Goal: Task Accomplishment & Management: Use online tool/utility

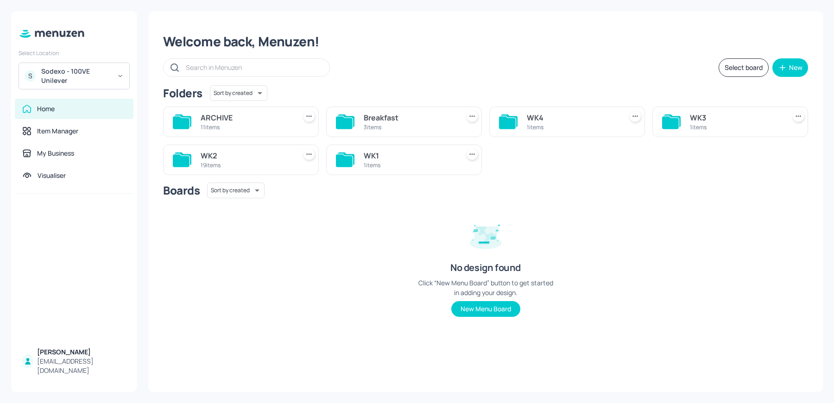
click at [81, 69] on div "Sodexo - 100VE Unilever" at bounding box center [76, 76] width 70 height 19
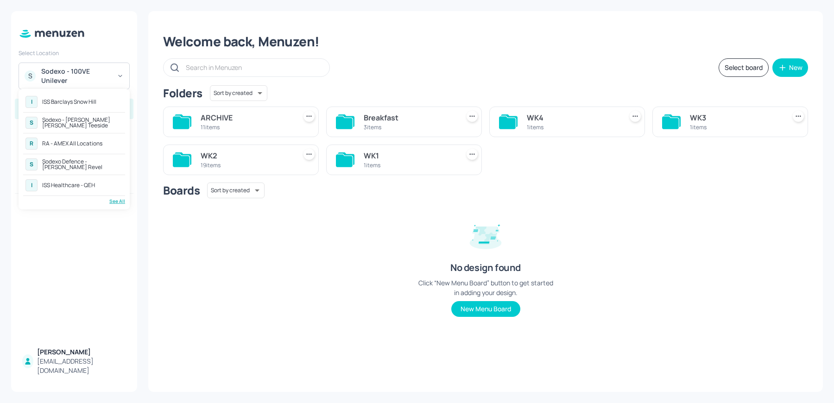
click at [80, 159] on div "Sodexo Defence - [PERSON_NAME] Revel" at bounding box center [82, 164] width 81 height 11
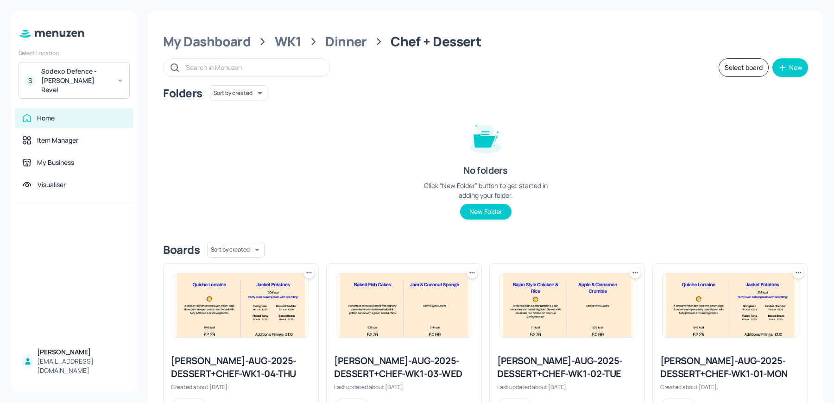
scroll to position [42, 0]
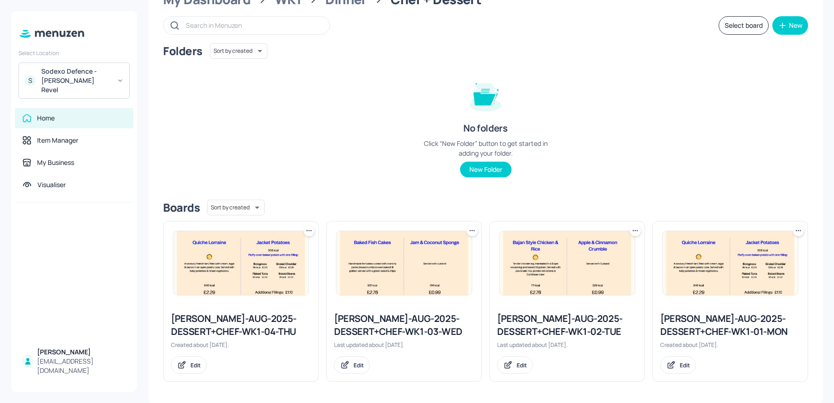
click at [527, 327] on div "Newbold-AUG-2025-DESSERT+CHEF-WK1-02-TUE" at bounding box center [567, 325] width 140 height 26
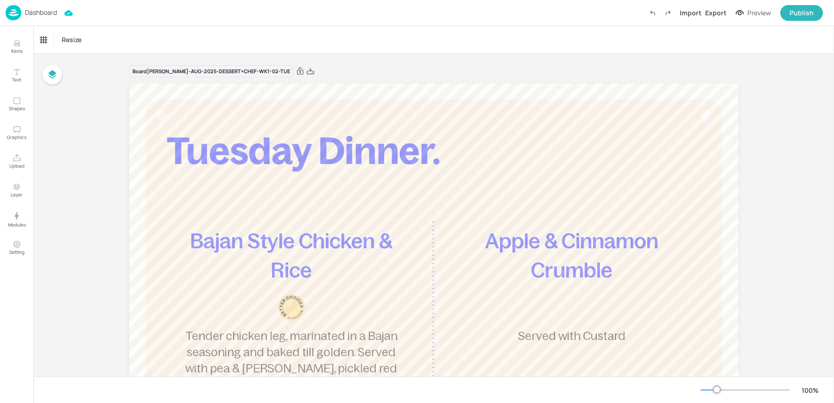
click at [404, 45] on div "Resize" at bounding box center [433, 39] width 800 height 27
click at [23, 16] on div "Dashboard" at bounding box center [31, 12] width 51 height 15
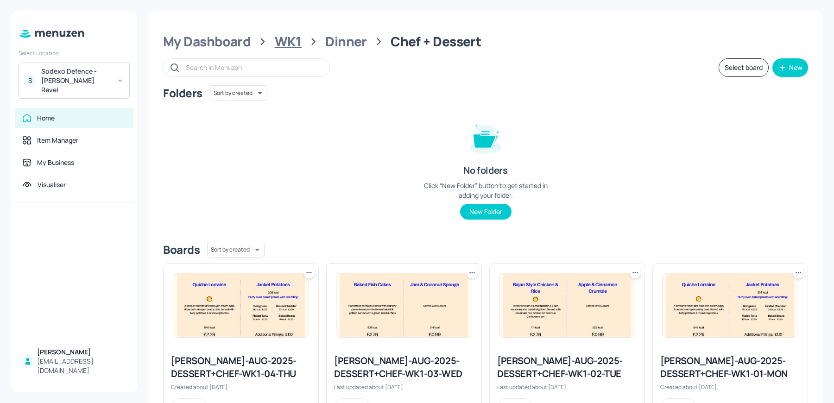
click at [294, 45] on div "WK1" at bounding box center [288, 41] width 27 height 17
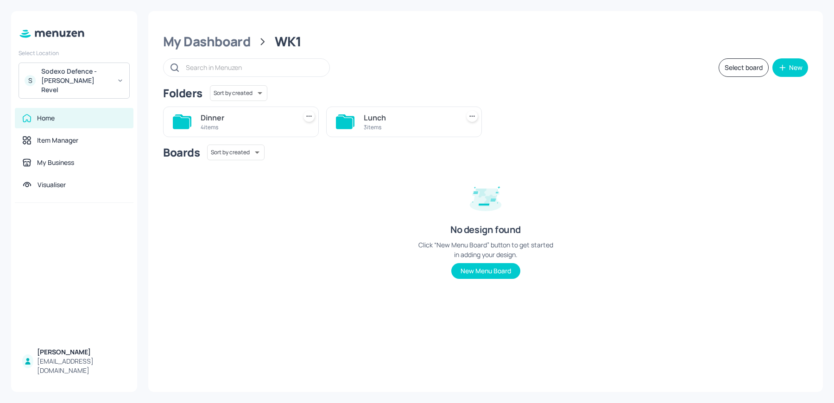
click at [367, 120] on div "Lunch" at bounding box center [410, 117] width 92 height 11
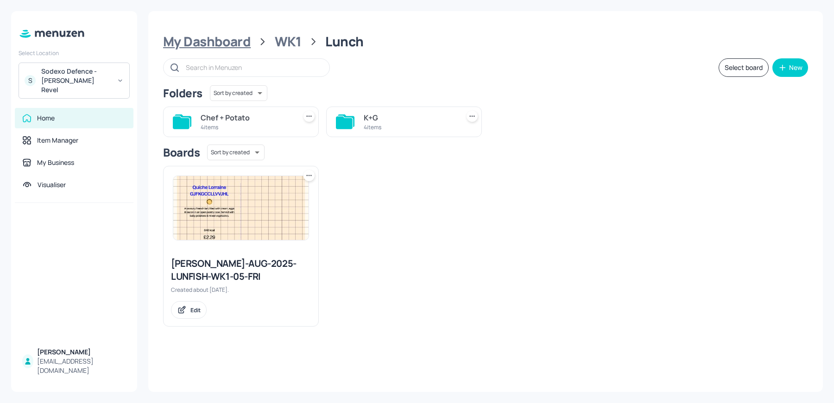
click at [234, 44] on div "My Dashboard" at bounding box center [207, 41] width 88 height 17
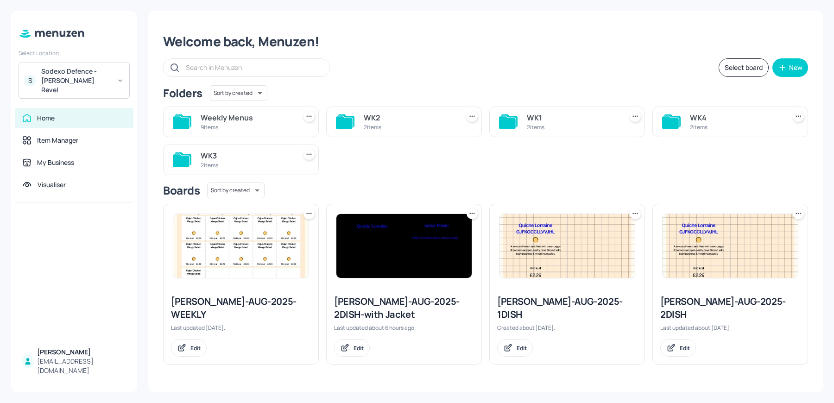
click at [260, 157] on div "WK3" at bounding box center [247, 155] width 92 height 11
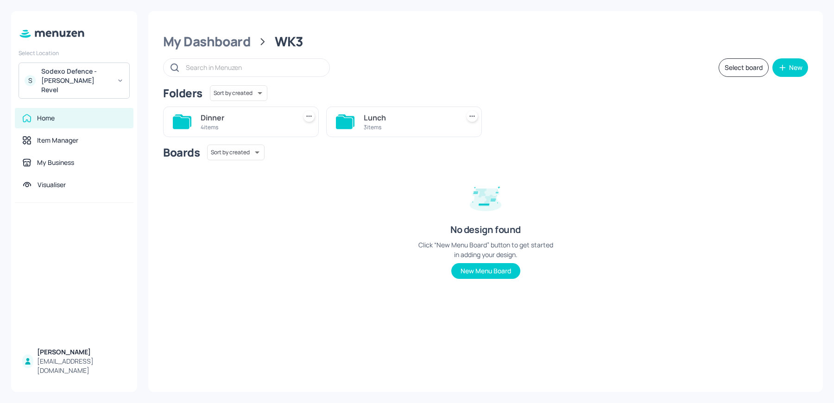
click at [361, 128] on div "Lunch 3 items" at bounding box center [404, 122] width 156 height 31
click at [393, 125] on div "3 items" at bounding box center [410, 127] width 92 height 8
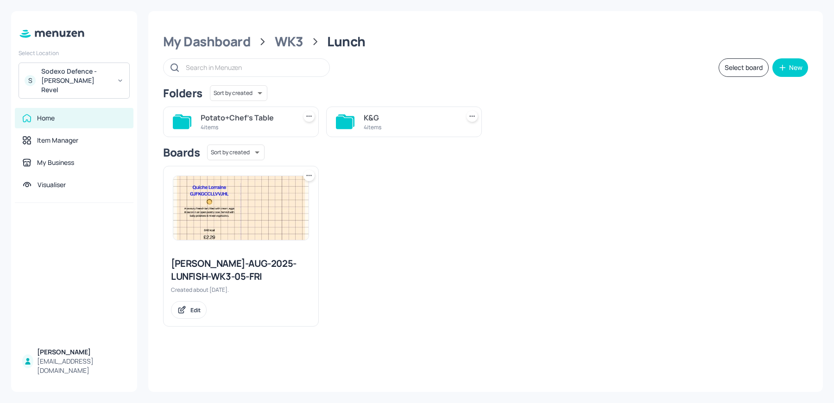
click at [395, 127] on div "4 items" at bounding box center [410, 127] width 92 height 8
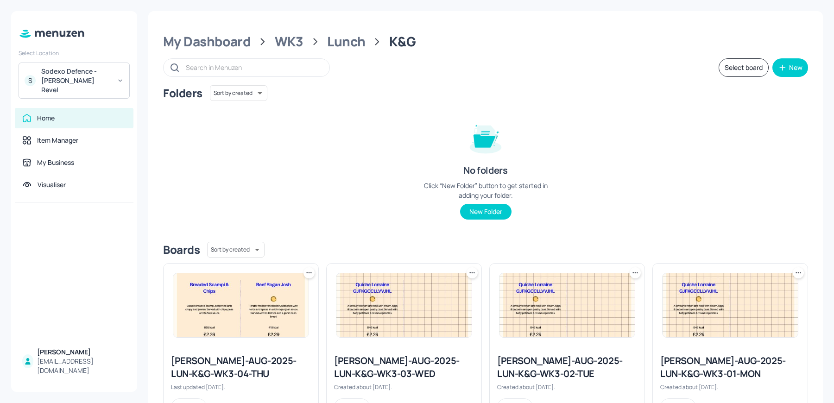
scroll to position [42, 0]
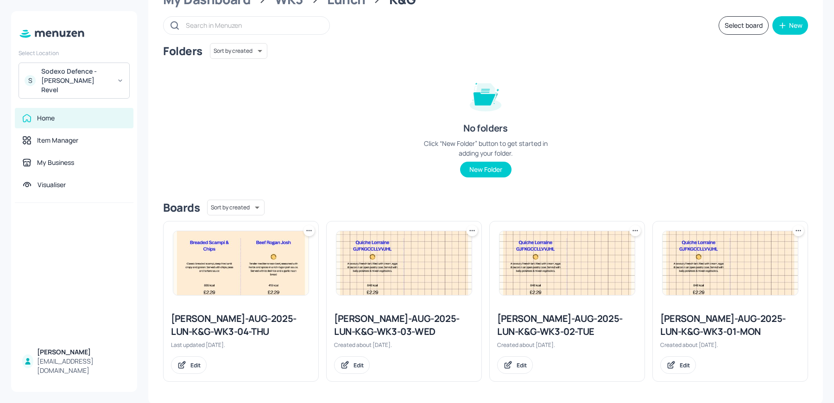
click at [213, 322] on div "Newbold-AUG-2025-LUN-K&G-WK3-04-THU" at bounding box center [241, 325] width 140 height 26
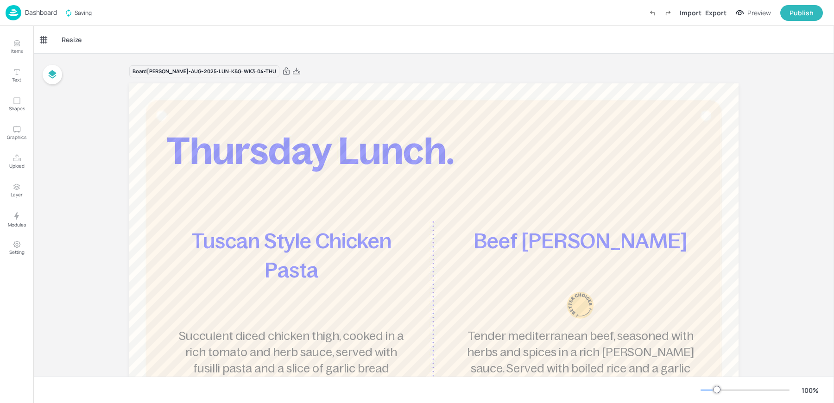
click at [36, 12] on p "Dashboard" at bounding box center [41, 12] width 32 height 6
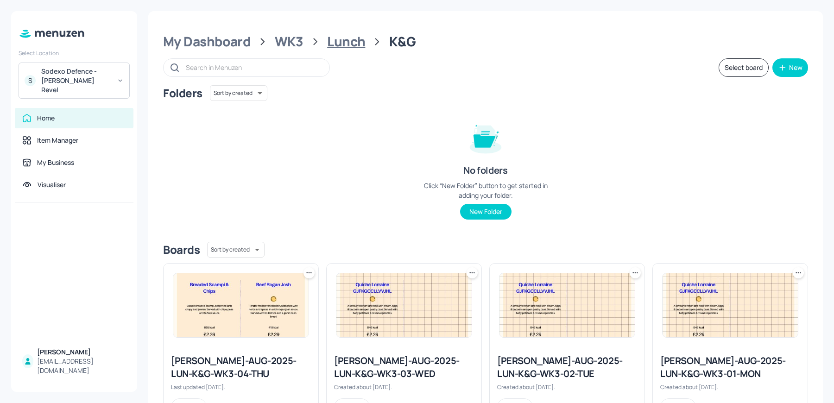
click at [341, 37] on div "Lunch" at bounding box center [346, 41] width 38 height 17
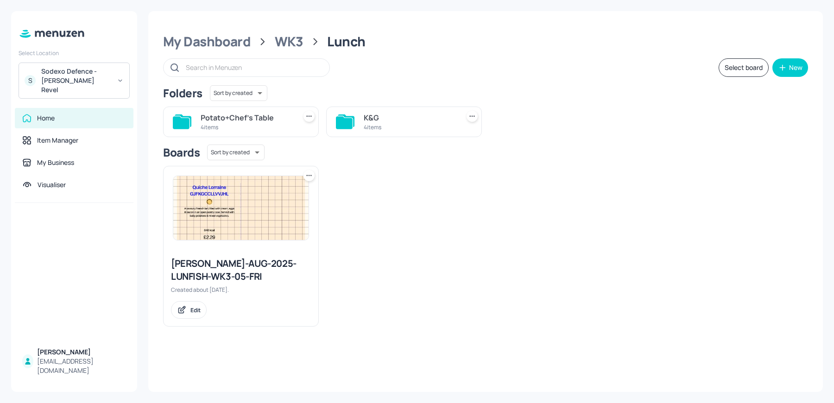
click at [218, 119] on div "Potato+Chef's Table" at bounding box center [247, 117] width 92 height 11
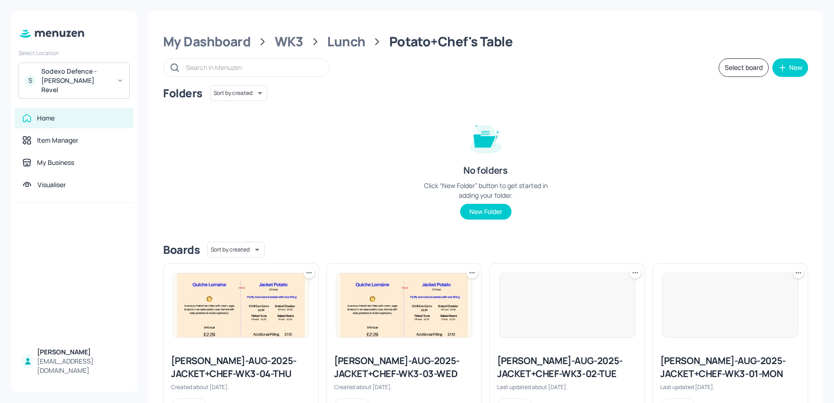
click at [240, 321] on img at bounding box center [240, 305] width 135 height 64
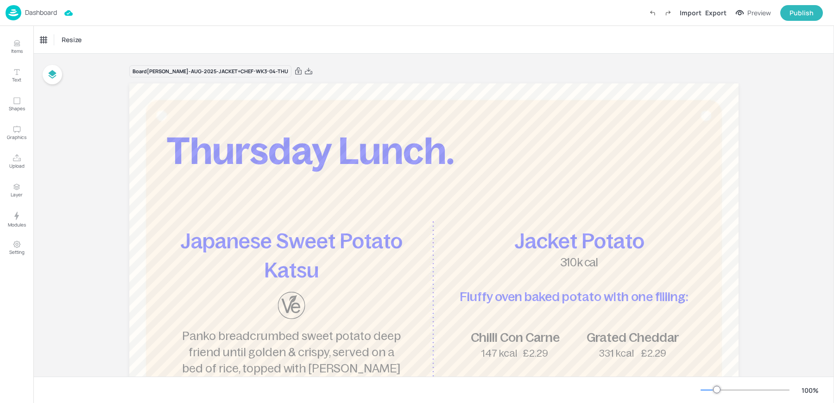
click at [50, 20] on div "Dashboard" at bounding box center [31, 12] width 51 height 15
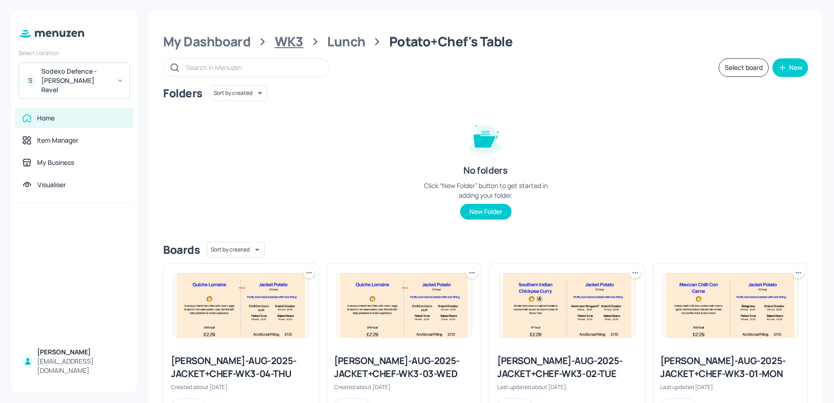
click at [282, 44] on div "WK3" at bounding box center [289, 41] width 29 height 17
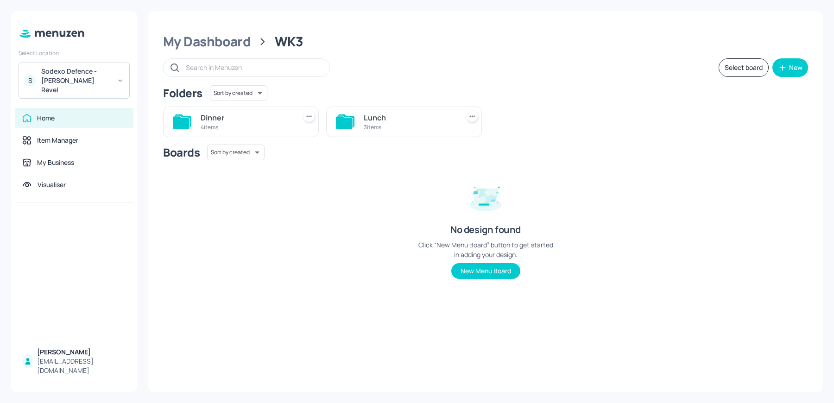
click at [240, 126] on div "4 items" at bounding box center [247, 127] width 92 height 8
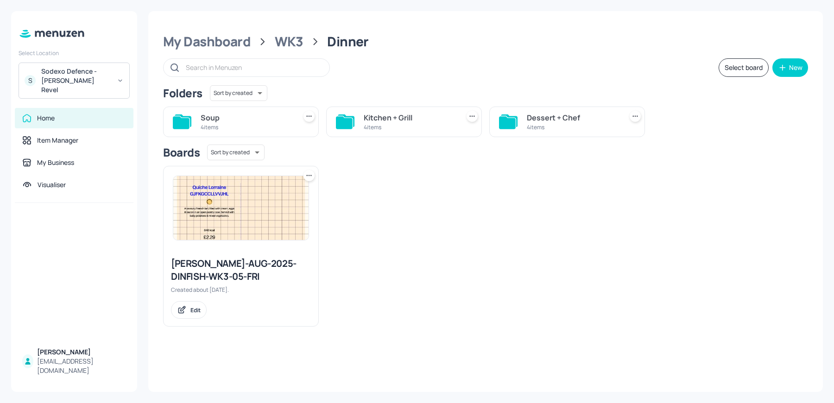
click at [239, 122] on div "Soup" at bounding box center [247, 117] width 92 height 11
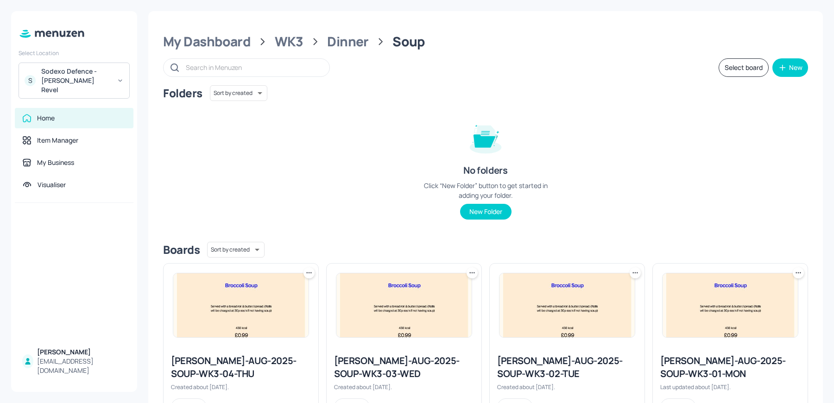
scroll to position [42, 0]
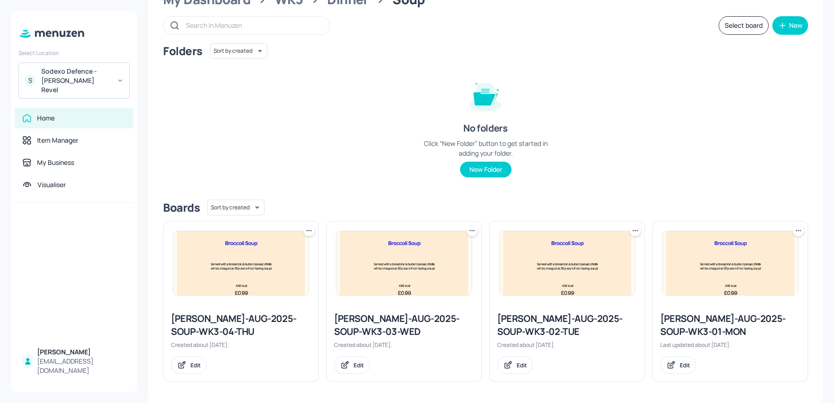
click at [232, 322] on div "Newbold-AUG-2025-SOUP-WK3-04-THU" at bounding box center [241, 325] width 140 height 26
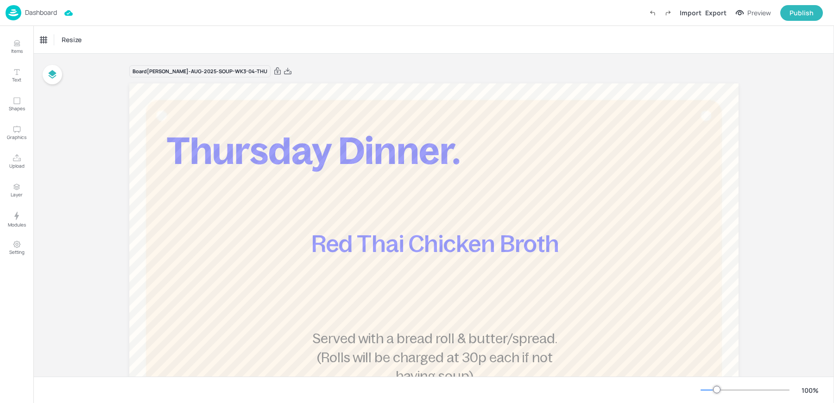
click at [41, 11] on p "Dashboard" at bounding box center [41, 12] width 32 height 6
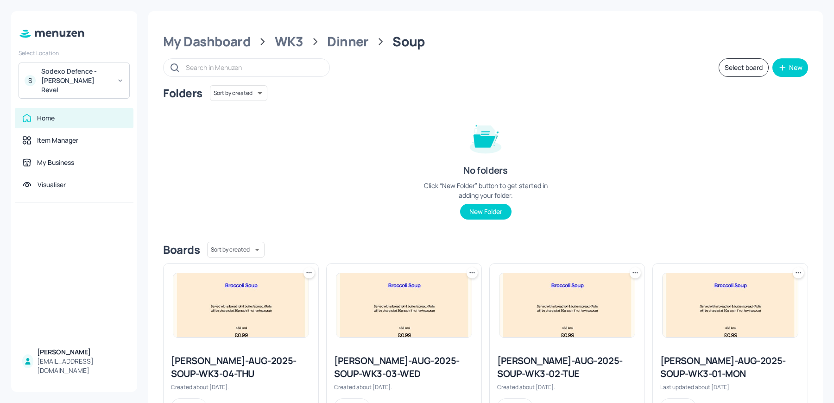
click at [273, 281] on img at bounding box center [240, 305] width 135 height 64
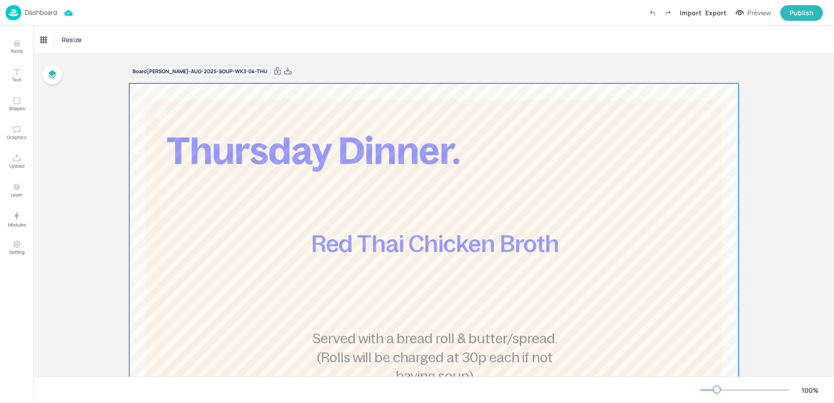
scroll to position [119, 0]
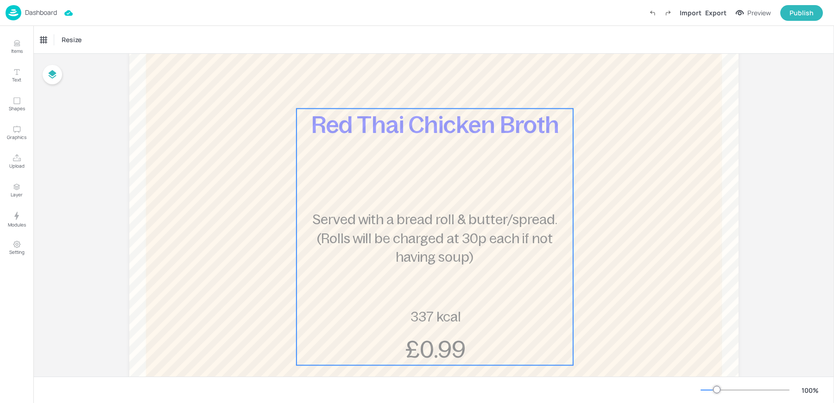
click at [334, 243] on span "Served with a bread roll & butter/spread. (Rolls will be charged at 30p each if…" at bounding box center [434, 238] width 245 height 52
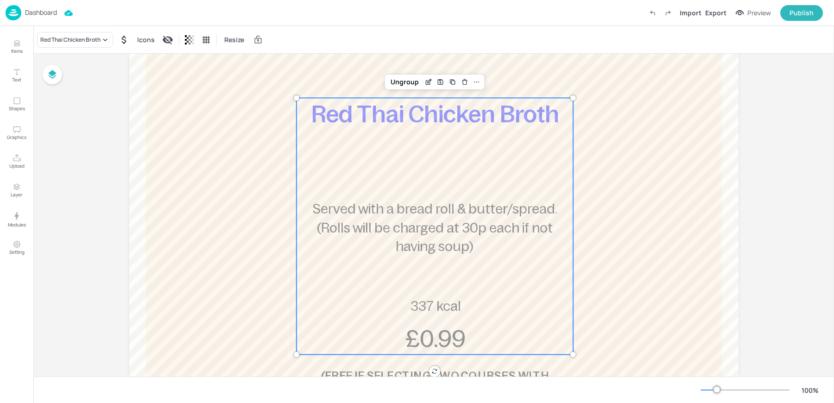
scroll to position [230, 0]
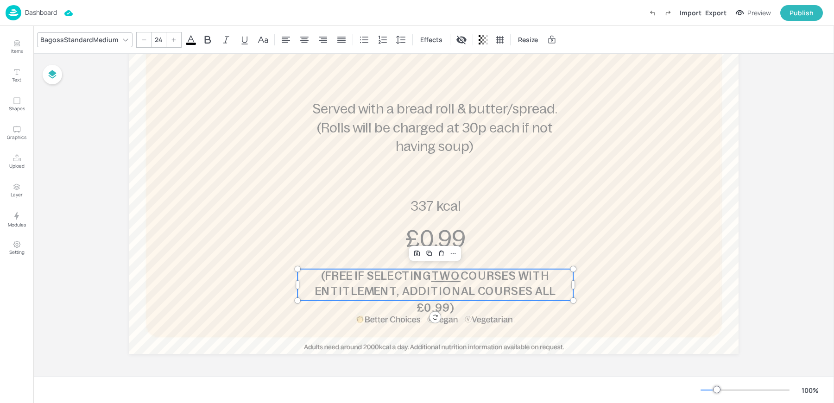
click at [408, 276] on span "(FREE IF SELECTING" at bounding box center [375, 276] width 110 height 12
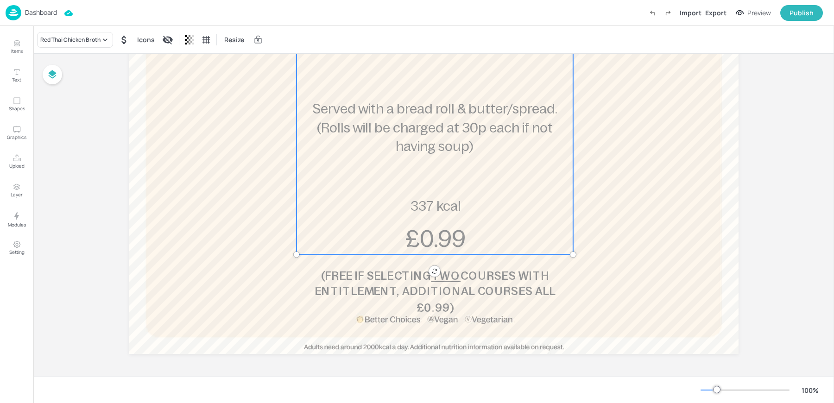
click at [421, 183] on div "Red Thai Chicken Broth Served with a bread roll & butter/spread. (Rolls will be…" at bounding box center [434, 126] width 277 height 257
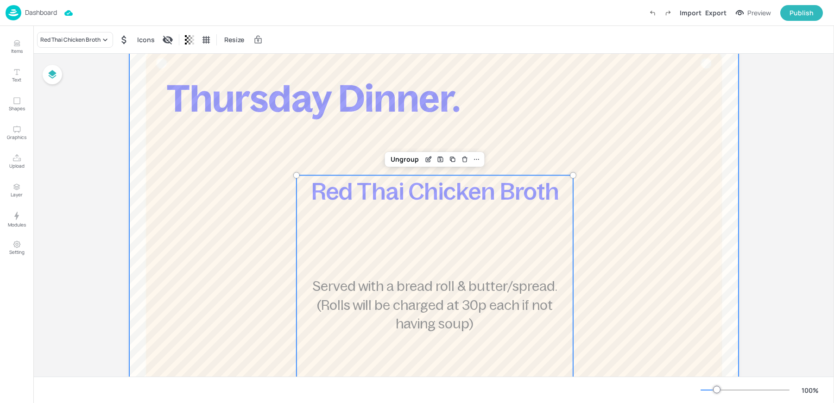
scroll to position [0, 0]
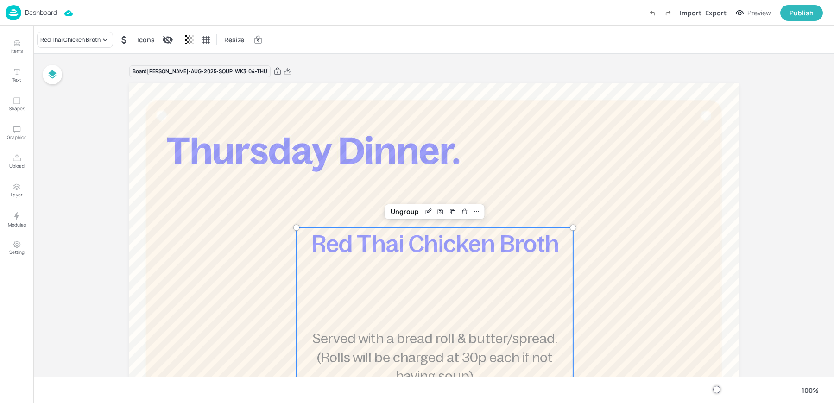
click at [311, 62] on div "Board Newbold-AUG-2025-SOUP-WK3-04-THU Red Thai Chicken Broth Served with a bre…" at bounding box center [433, 330] width 609 height 553
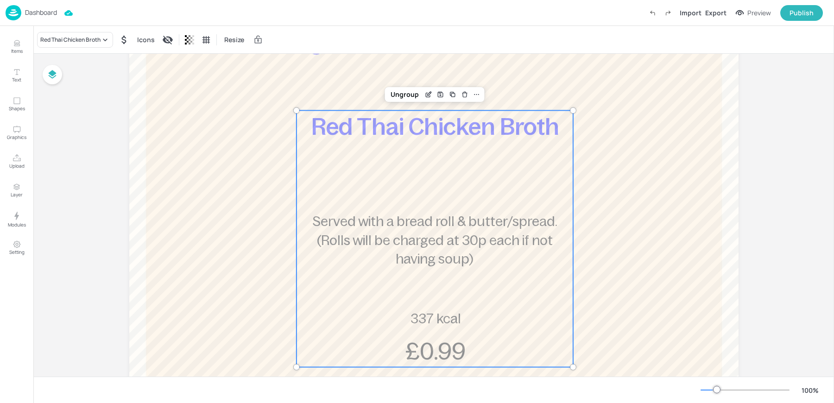
scroll to position [116, 0]
click at [425, 95] on icon "Edit Item" at bounding box center [428, 95] width 8 height 7
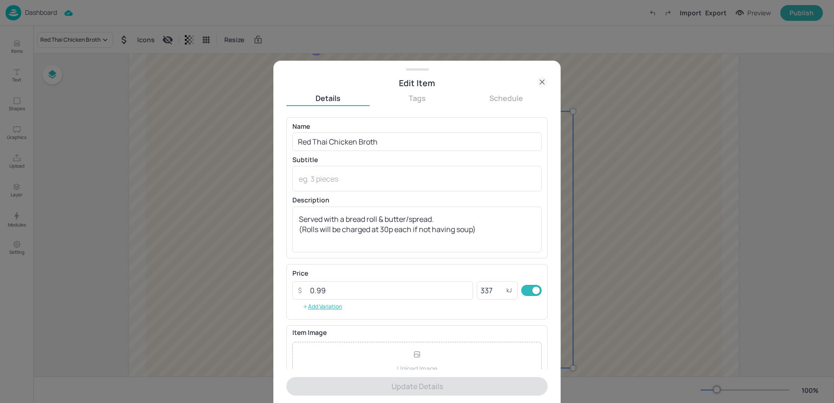
click at [539, 79] on icon at bounding box center [541, 81] width 11 height 11
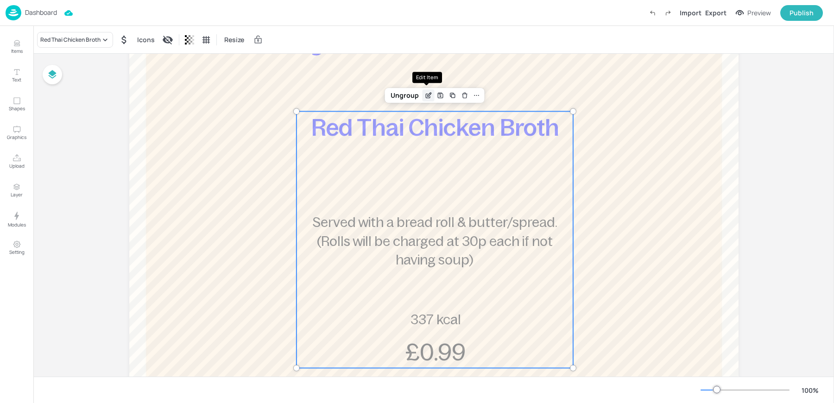
click at [426, 94] on icon "Edit Item" at bounding box center [428, 96] width 4 height 4
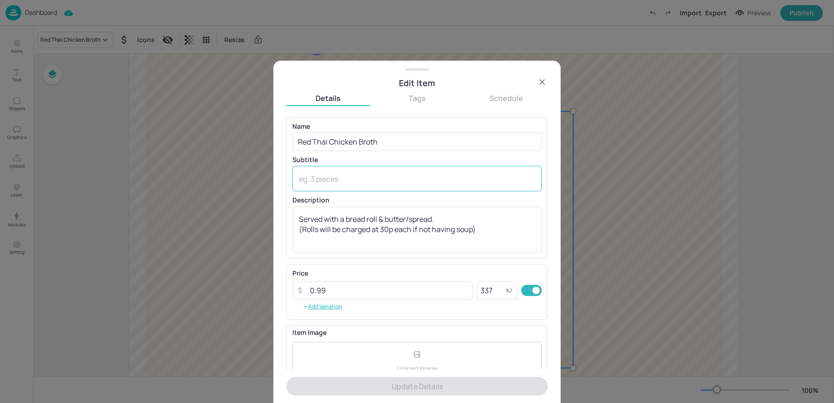
click at [324, 176] on textarea at bounding box center [417, 179] width 236 height 10
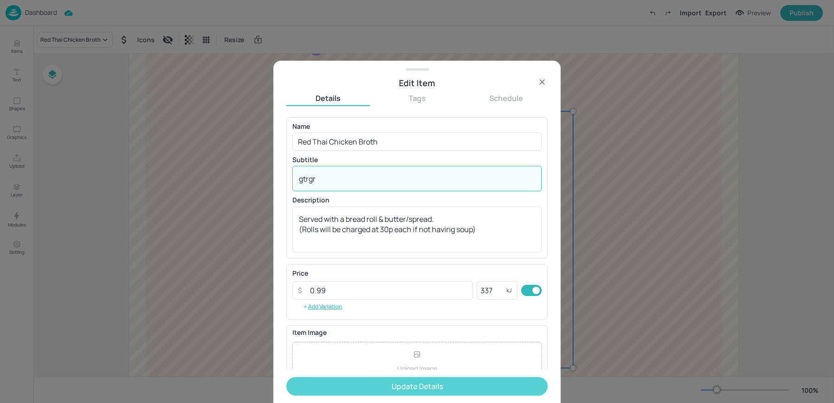
type textarea "gtrgr"
click at [327, 389] on button "Update Details" at bounding box center [416, 386] width 261 height 19
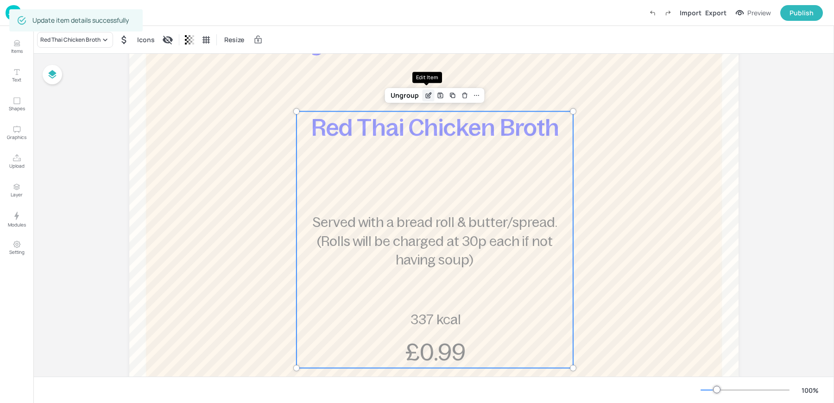
click at [426, 94] on icon "Edit Item" at bounding box center [428, 96] width 4 height 4
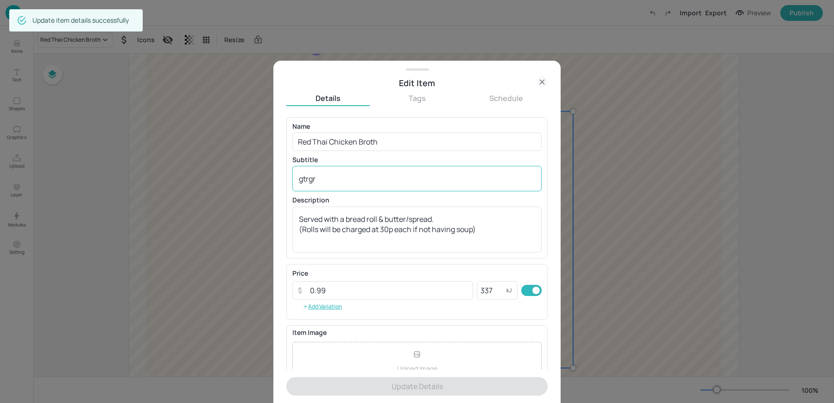
click at [331, 184] on div "gtrgr x ​" at bounding box center [416, 178] width 249 height 25
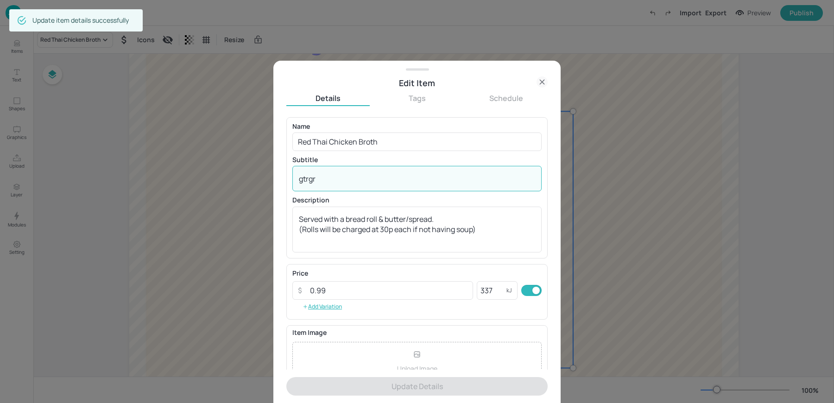
click at [331, 184] on div "gtrgr x ​" at bounding box center [416, 178] width 249 height 25
click at [336, 182] on textarea "gtrgr" at bounding box center [417, 179] width 236 height 10
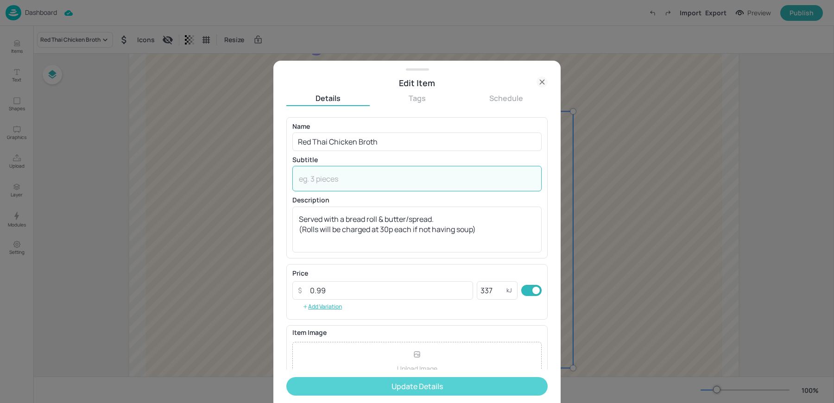
click at [356, 383] on button "Update Details" at bounding box center [416, 386] width 261 height 19
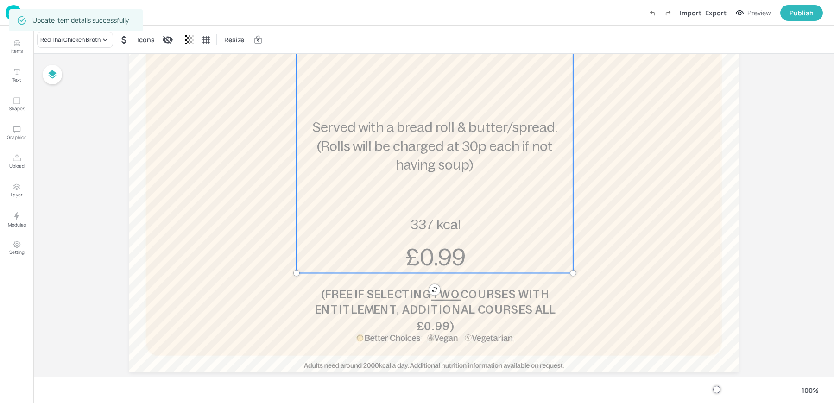
scroll to position [230, 0]
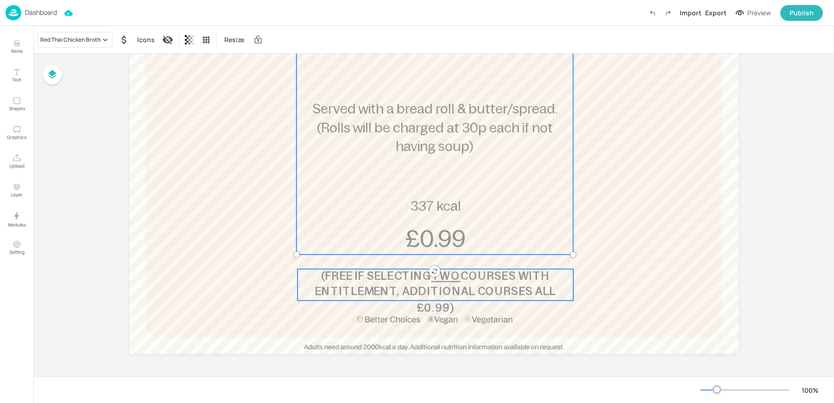
click at [368, 279] on span "(FREE IF SELECTING" at bounding box center [375, 276] width 110 height 12
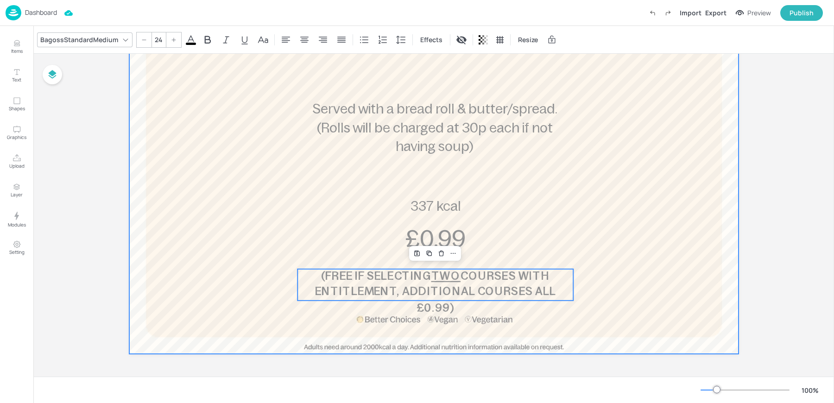
click at [250, 271] on div at bounding box center [433, 104] width 609 height 500
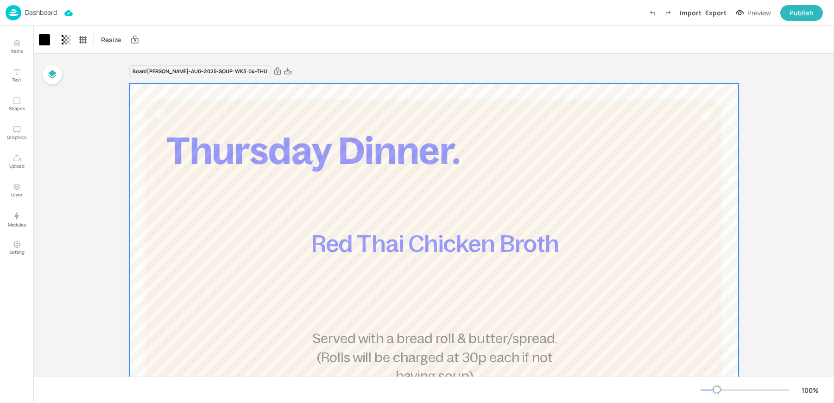
scroll to position [79, 0]
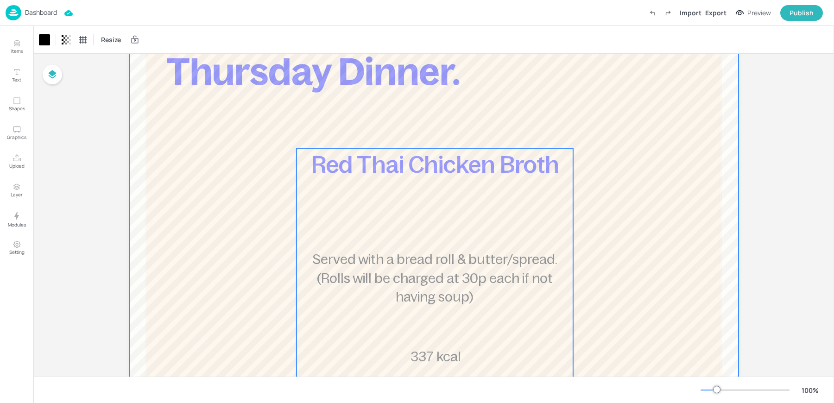
click at [375, 261] on span "Served with a bread roll & butter/spread. (Rolls will be charged at 30p each if…" at bounding box center [434, 278] width 245 height 52
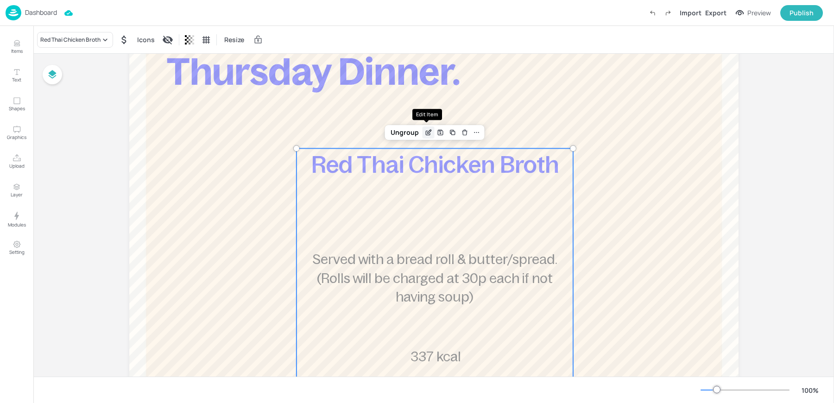
click at [424, 133] on icon "Edit Item" at bounding box center [428, 132] width 8 height 7
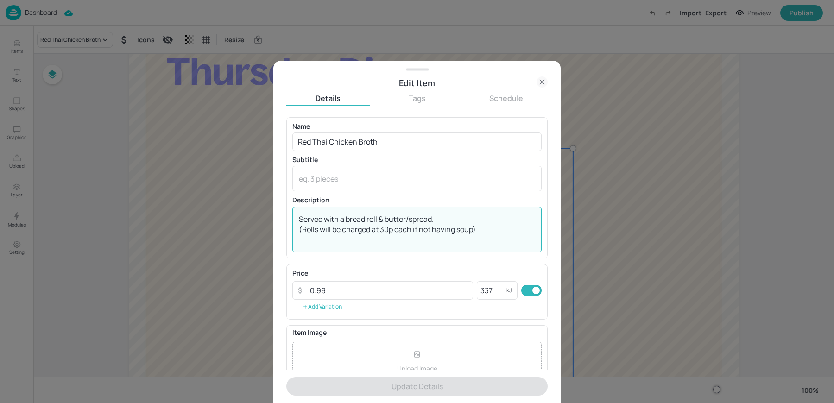
click at [492, 230] on textarea "Served with a bread roll & butter/spread. (Rolls will be charged at 30p each if…" at bounding box center [417, 229] width 236 height 31
click at [300, 217] on textarea "Served with a bread roll & butter/spread. (Rolls will be charged at 30p each if…" at bounding box center [417, 229] width 236 height 31
click at [542, 78] on icon at bounding box center [541, 81] width 11 height 11
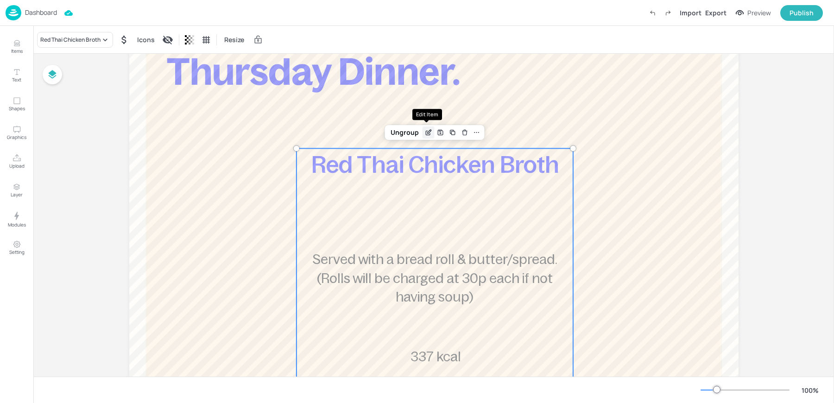
click at [427, 127] on div "Edit Item" at bounding box center [428, 132] width 12 height 12
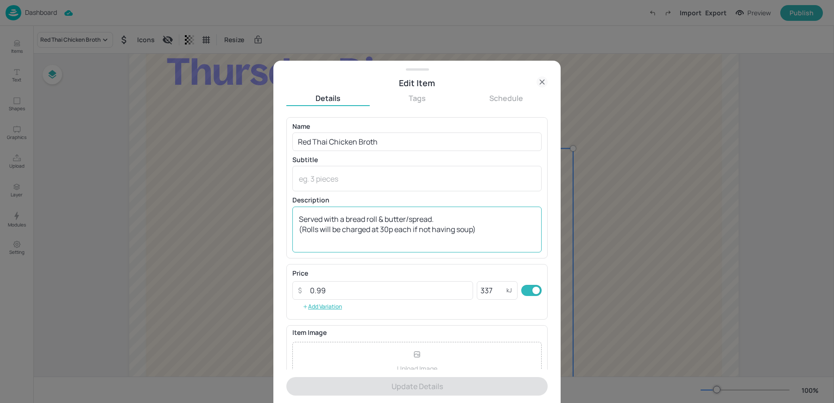
click at [297, 217] on div "Served with a bread roll & butter/spread. (Rolls will be charged at 30p each if…" at bounding box center [416, 230] width 249 height 46
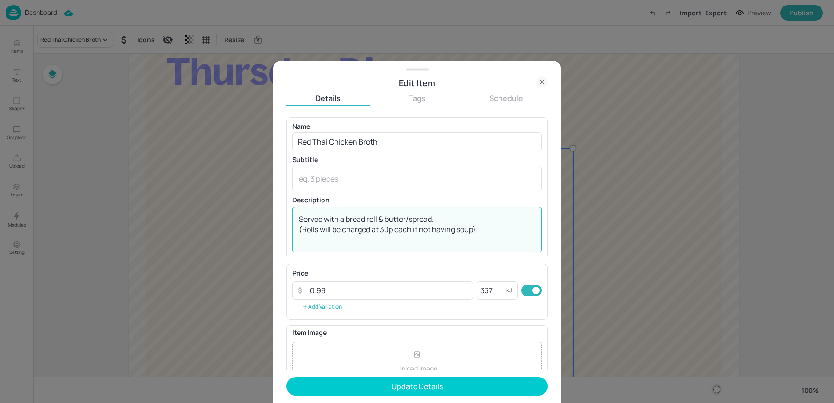
paste textarea "CONTAINS: SULPHITES"
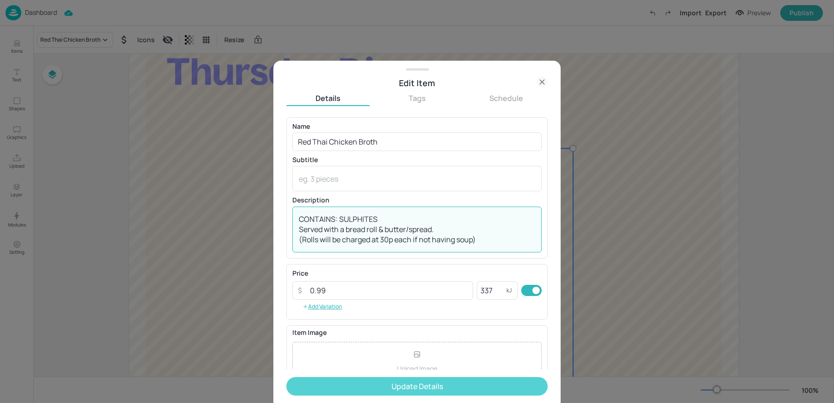
type textarea "CONTAINS: SULPHITES Served with a bread roll & butter/spread. (Rolls will be ch…"
click at [389, 384] on button "Update Details" at bounding box center [416, 386] width 261 height 19
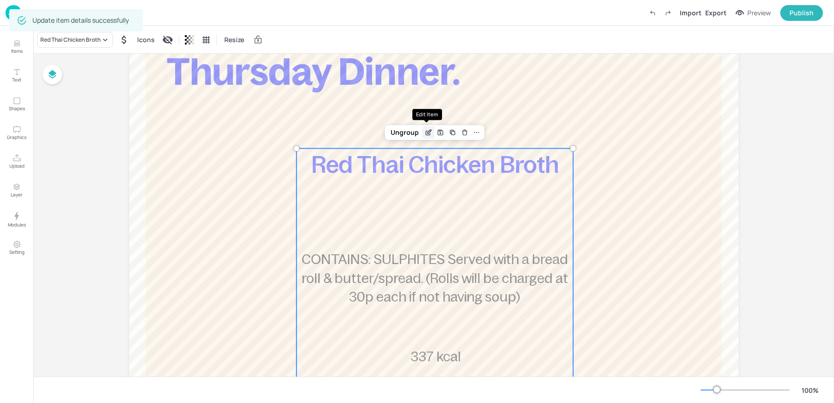
click at [424, 135] on icon "Edit Item" at bounding box center [428, 132] width 8 height 7
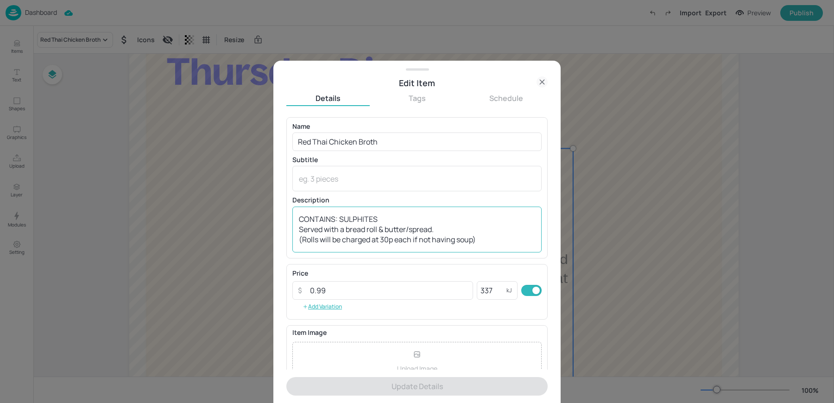
click at [382, 221] on textarea "CONTAINS: SULPHITES Served with a bread roll & butter/spread. (Rolls will be ch…" at bounding box center [417, 229] width 236 height 31
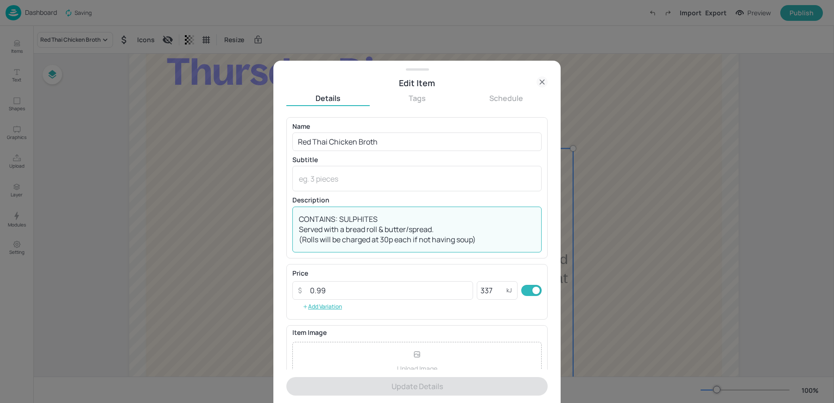
click at [382, 221] on textarea "CONTAINS: SULPHITES Served with a bread roll & butter/spread. (Rolls will be ch…" at bounding box center [417, 229] width 236 height 31
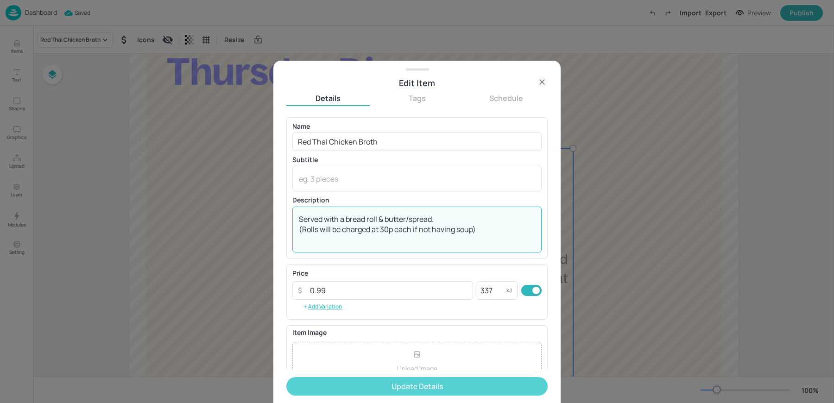
type textarea "Served with a bread roll & butter/spread. (Rolls will be charged at 30p each if…"
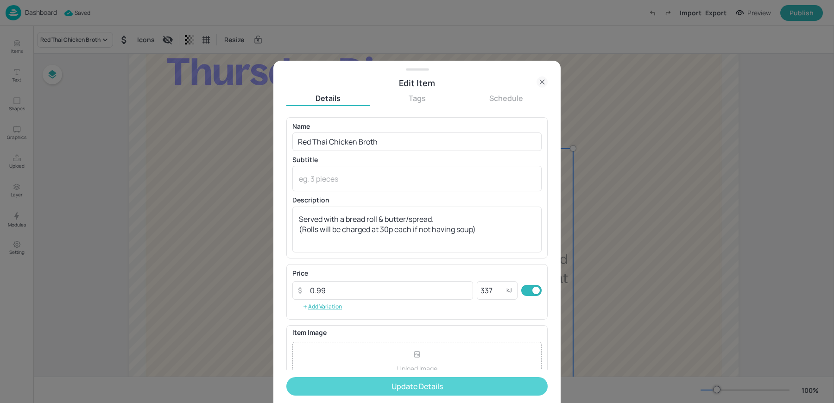
click at [408, 378] on button "Update Details" at bounding box center [416, 386] width 261 height 19
